Goal: Transaction & Acquisition: Purchase product/service

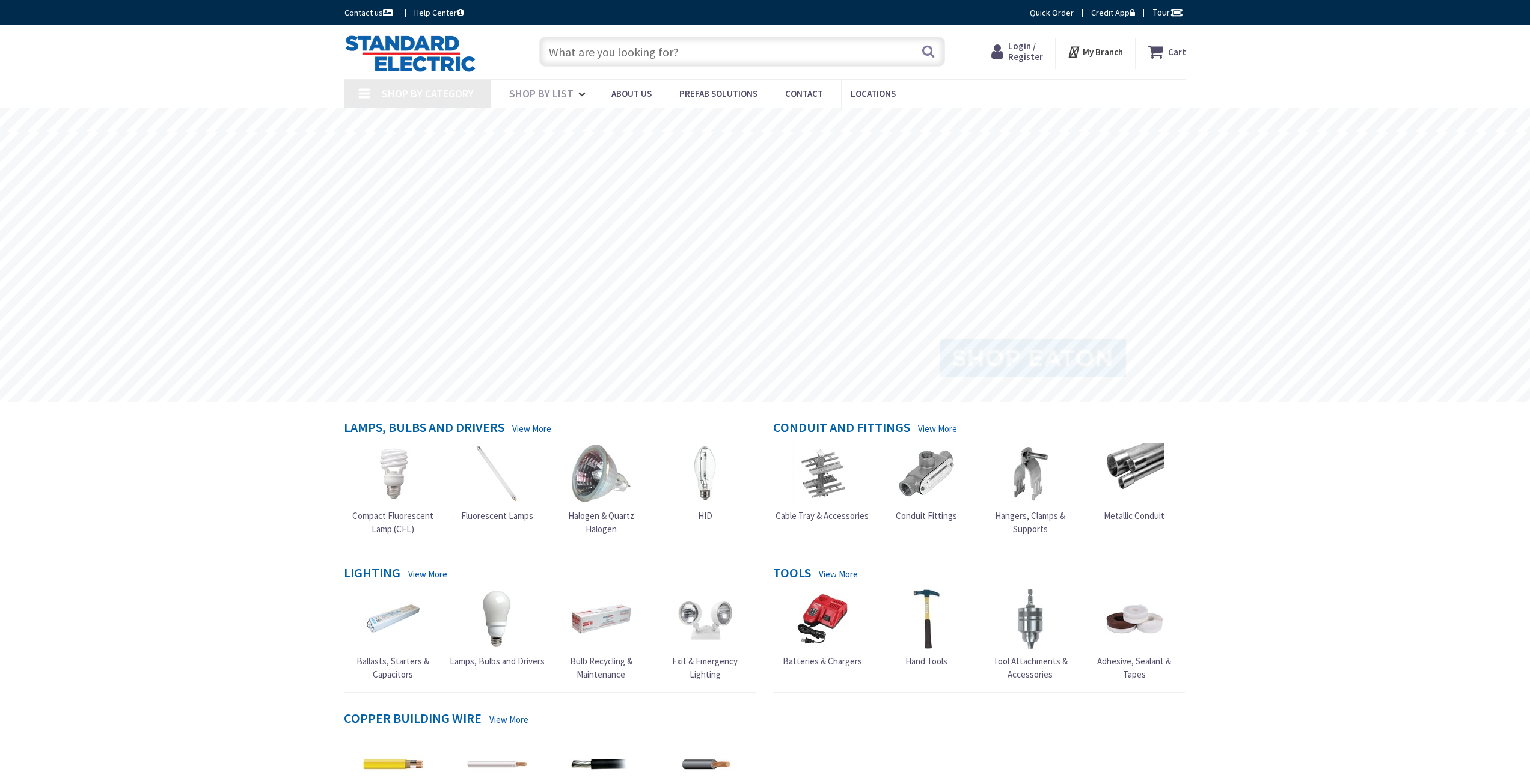
type input "[GEOGRAPHIC_DATA], [GEOGRAPHIC_DATA]"
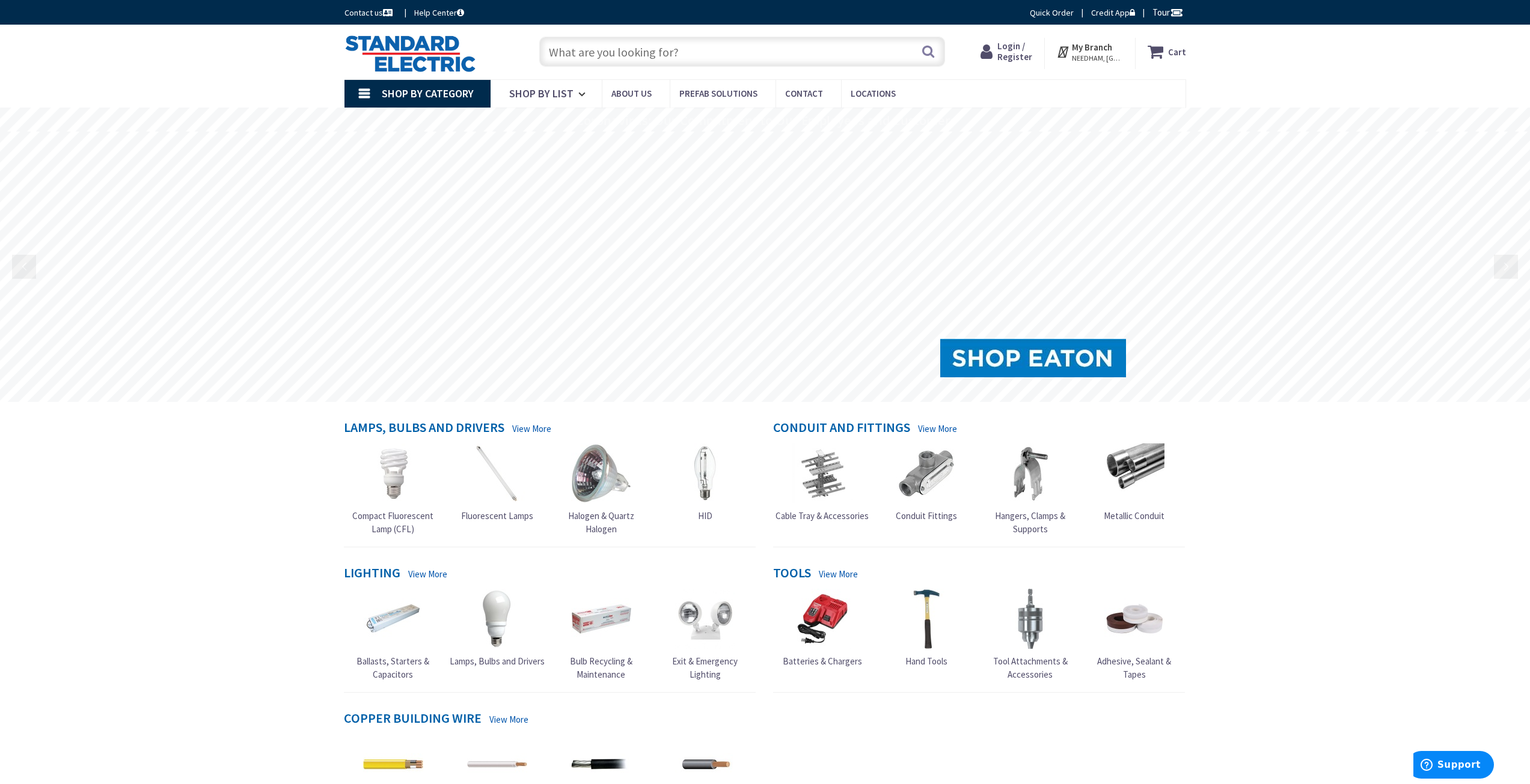
click at [1024, 48] on span "Login / Register" at bounding box center [1016, 51] width 35 height 22
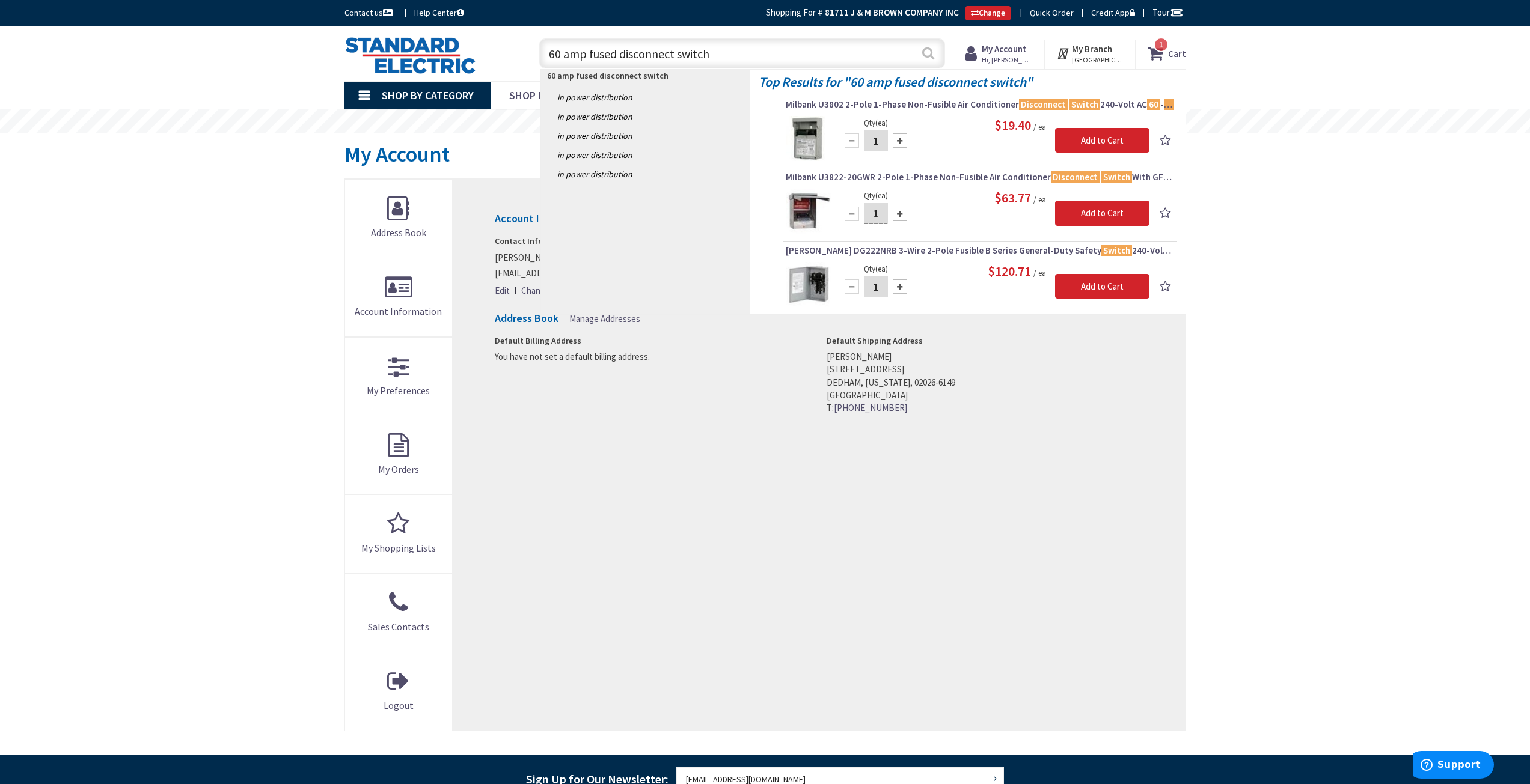
type input "60 amp fused disconnect switch"
click at [929, 57] on button "Search" at bounding box center [929, 53] width 16 height 27
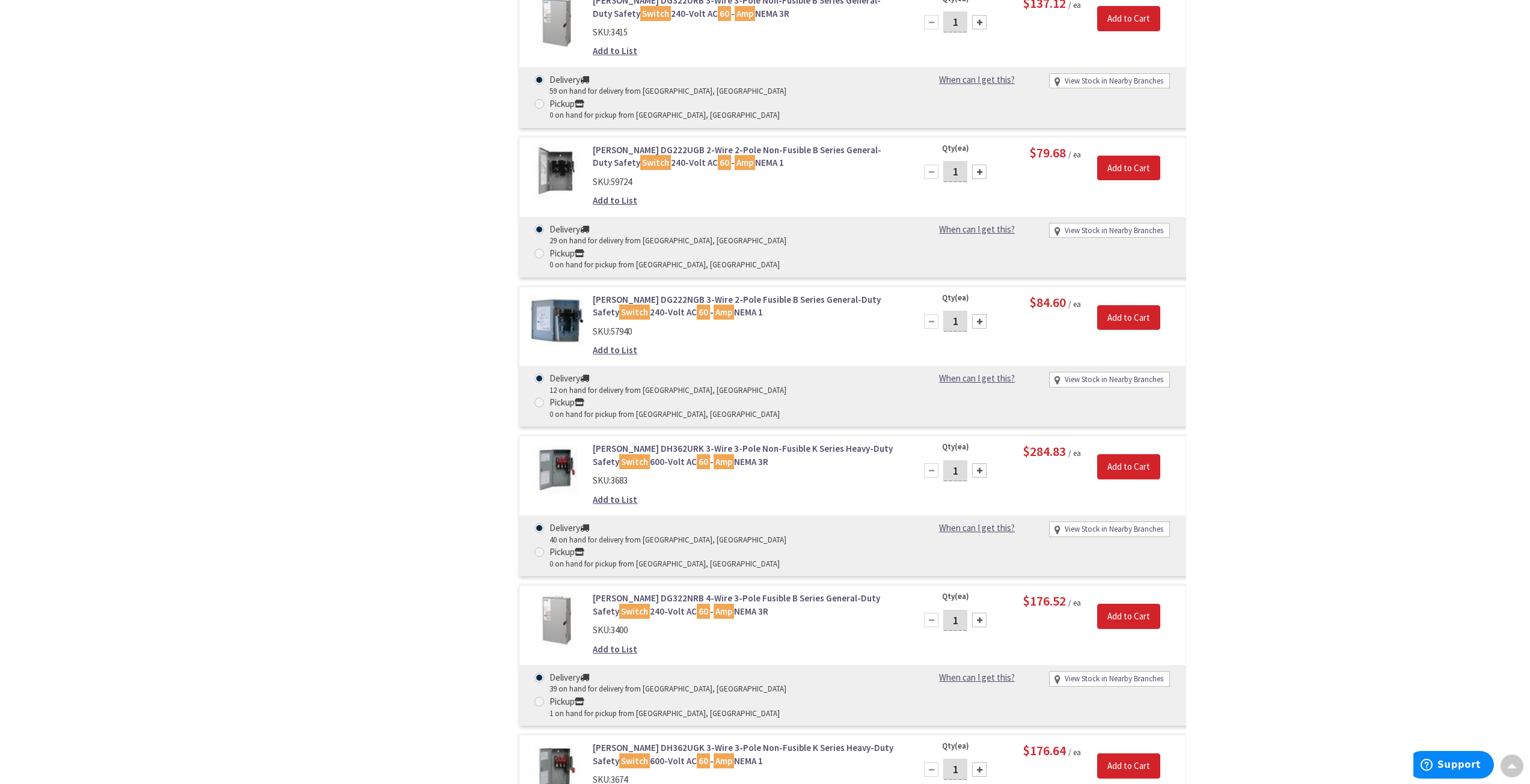
scroll to position [1142, 0]
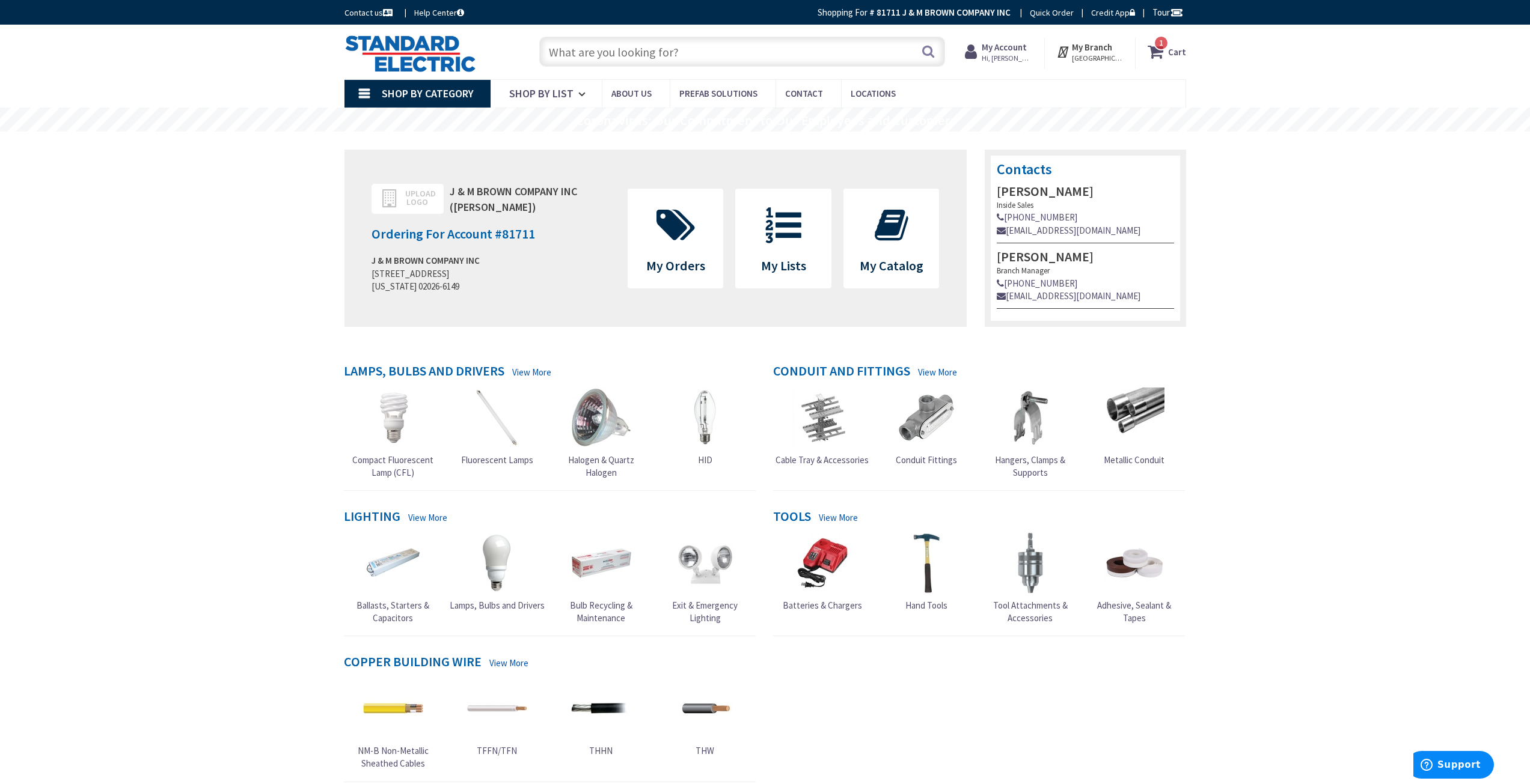
click at [612, 52] on input "text" at bounding box center [742, 52] width 406 height 30
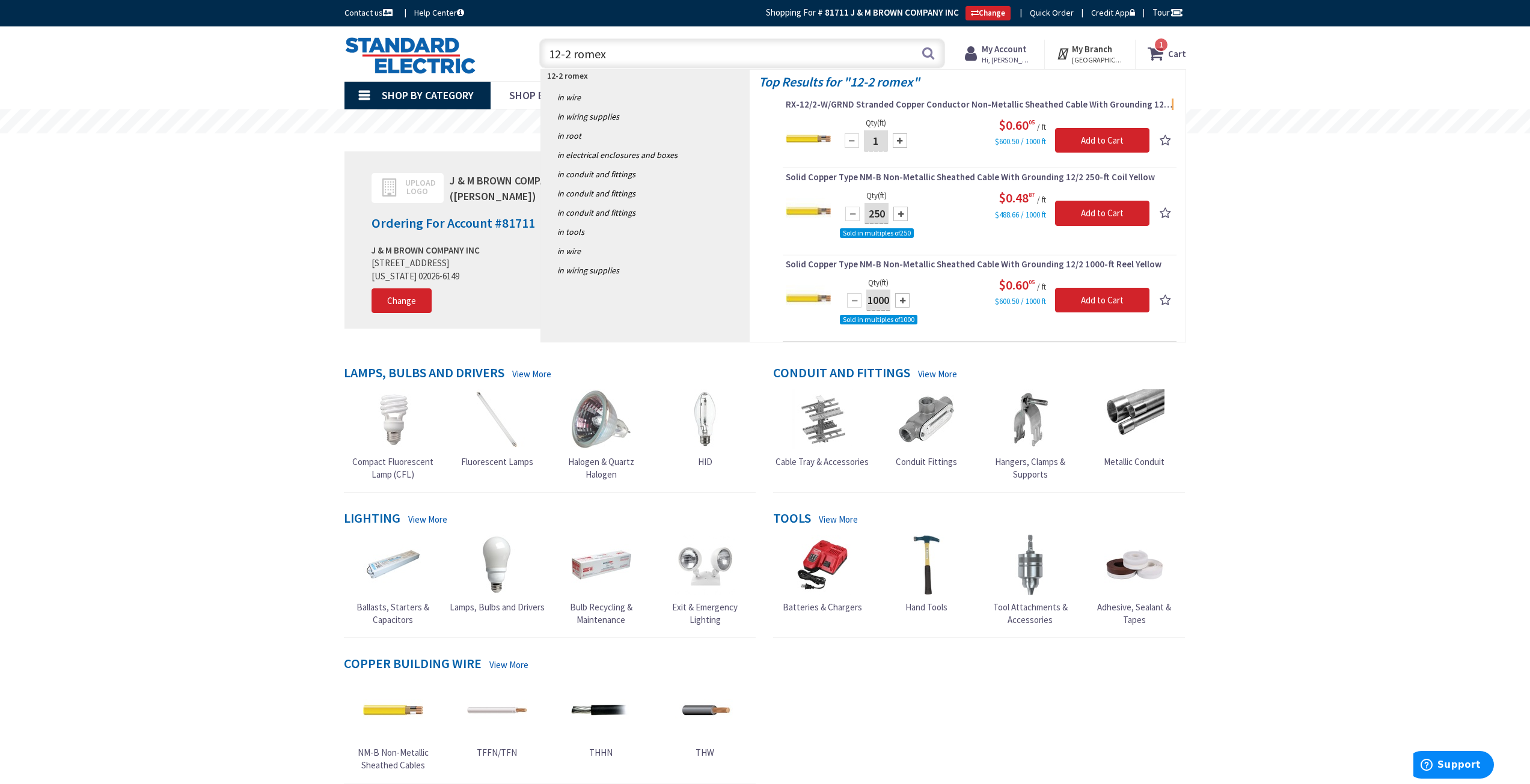
drag, startPoint x: 608, startPoint y: 55, endPoint x: 536, endPoint y: 53, distance: 72.0
click at [536, 53] on div "12-2 romex 12-2 romex Search" at bounding box center [740, 53] width 412 height 39
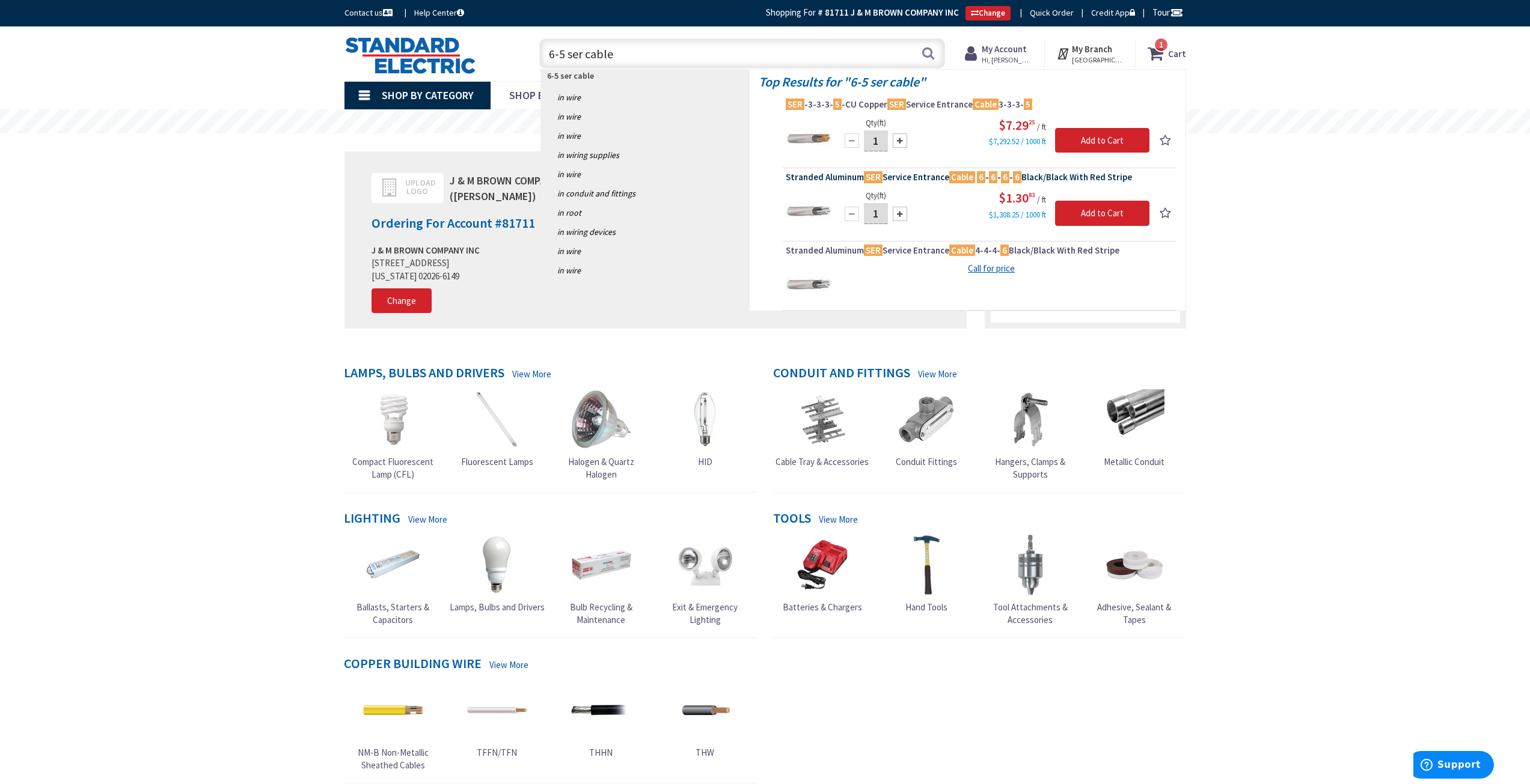
type input "6-5 ser cable"
click at [847, 178] on span "Stranded Aluminum SER Service Entrance Cable 6 - 6 - 6 - 6 Black/Black With Red…" at bounding box center [980, 178] width 388 height 12
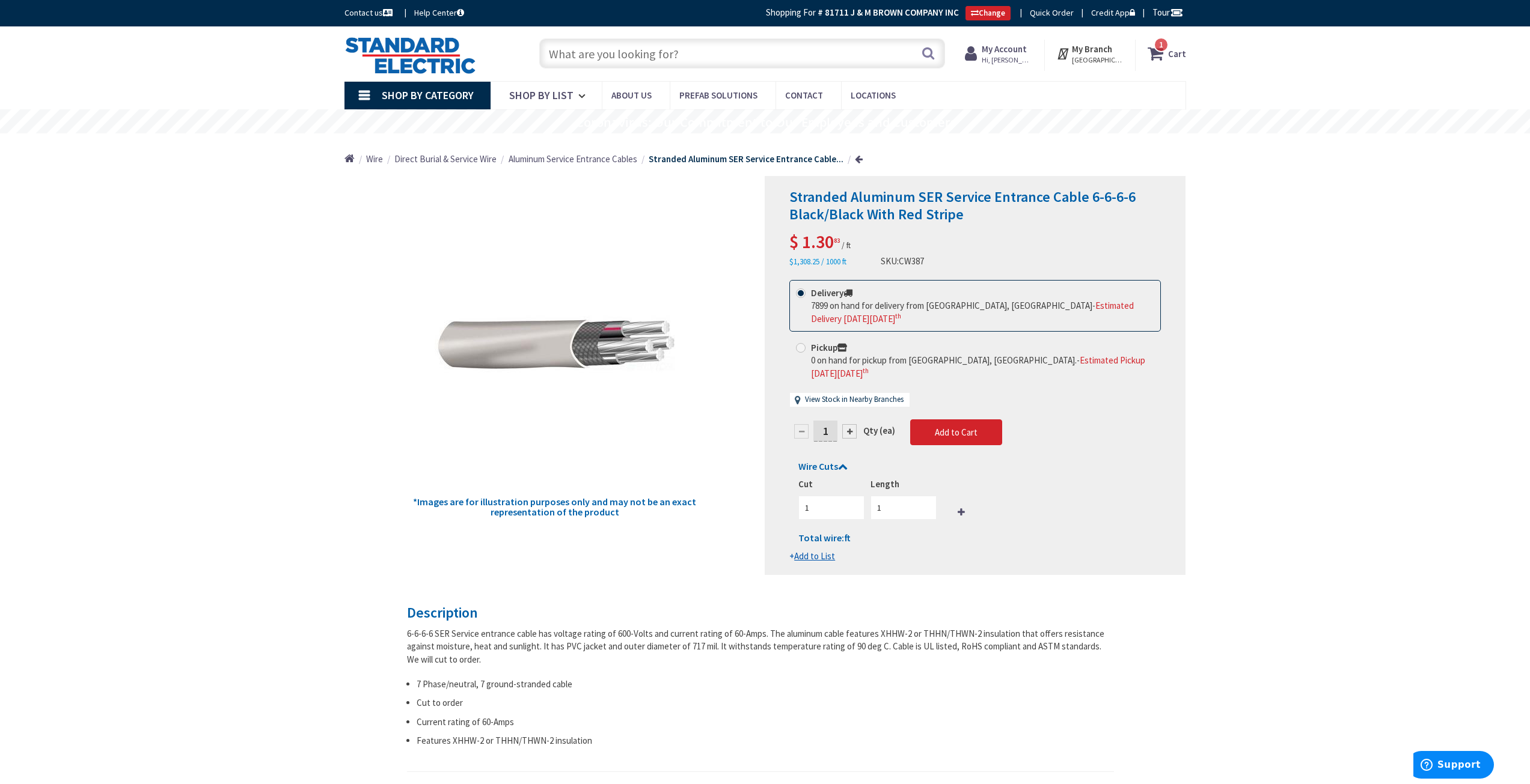
click at [608, 60] on input "text" at bounding box center [742, 54] width 406 height 30
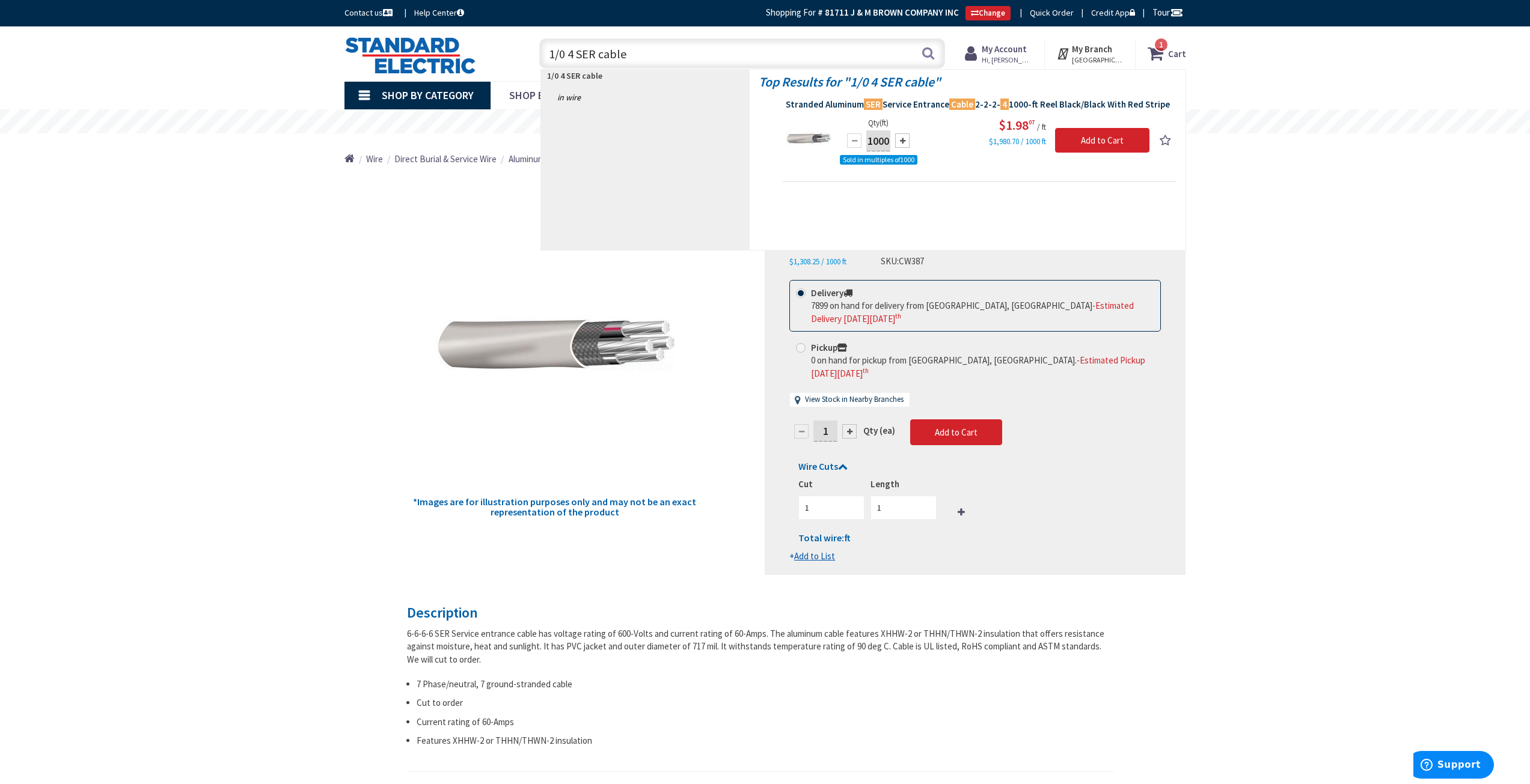
type input "1/0 4 SER cable"
click at [932, 100] on span "Stranded Aluminum SER Service Entrance Cable 2-2-2- 4 1000-ft Reel Black/Black …" at bounding box center [980, 105] width 388 height 12
